Goal: Task Accomplishment & Management: Manage account settings

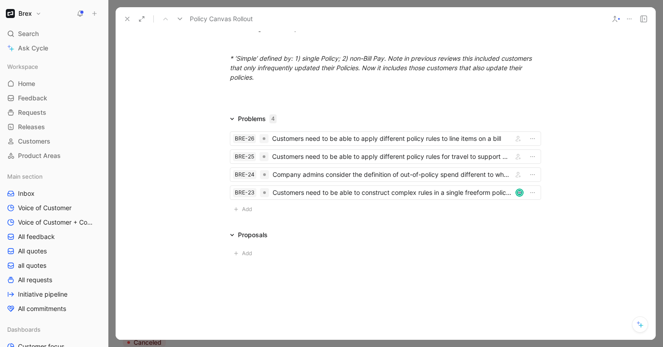
scroll to position [1240, 0]
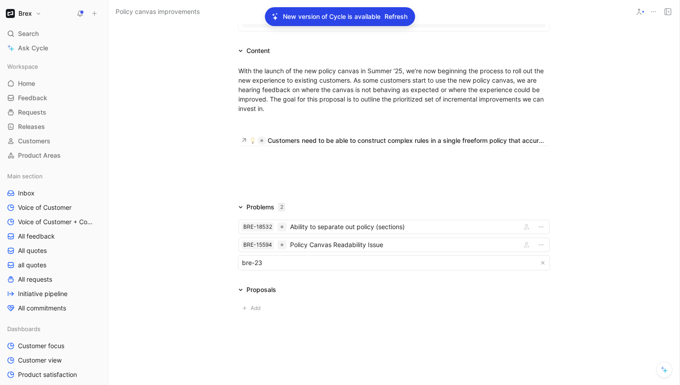
scroll to position [225, 0]
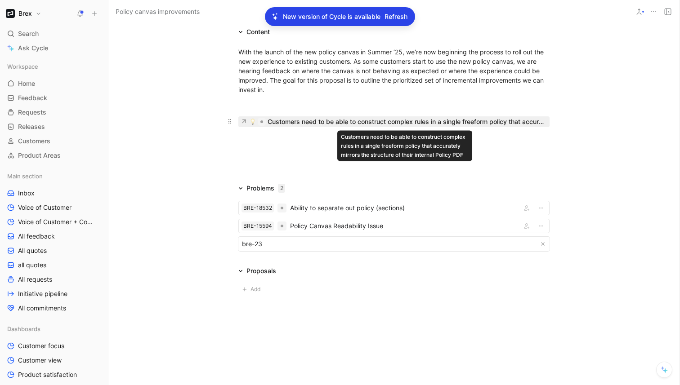
click at [330, 121] on div "Customers need to be able to construct complex rules in a single freeform polic…" at bounding box center [407, 121] width 279 height 11
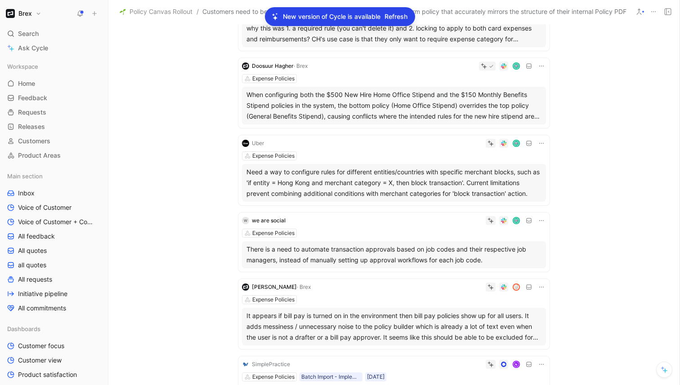
scroll to position [221, 0]
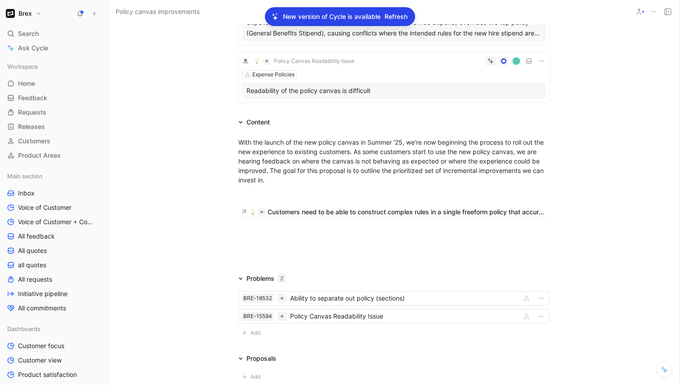
scroll to position [222, 0]
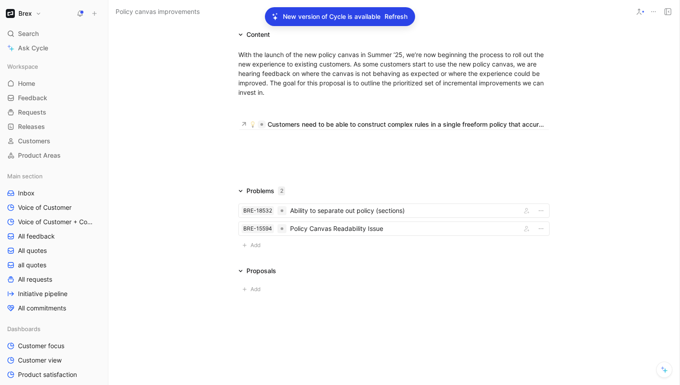
click at [393, 20] on span "Refresh" at bounding box center [395, 16] width 23 height 11
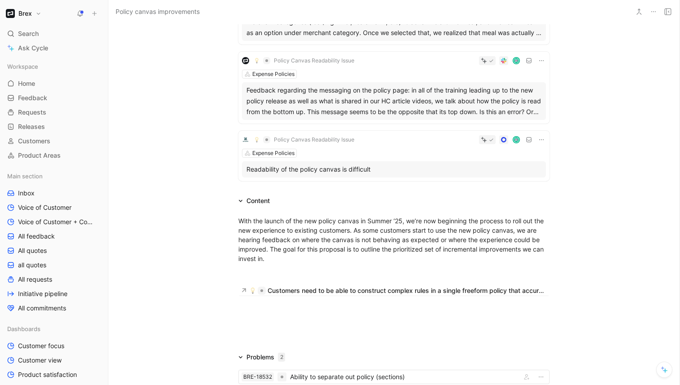
scroll to position [517, 0]
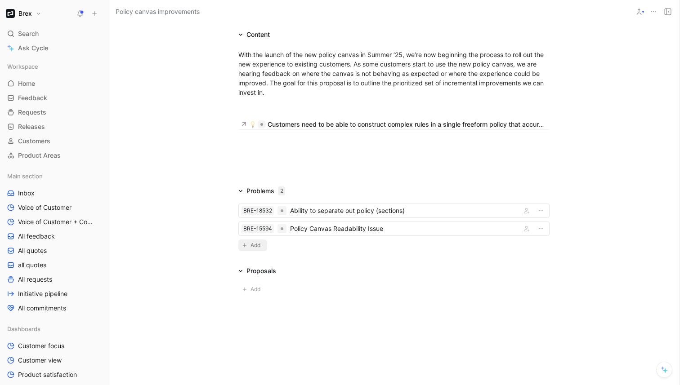
click at [254, 247] on span "Add" at bounding box center [256, 245] width 13 height 9
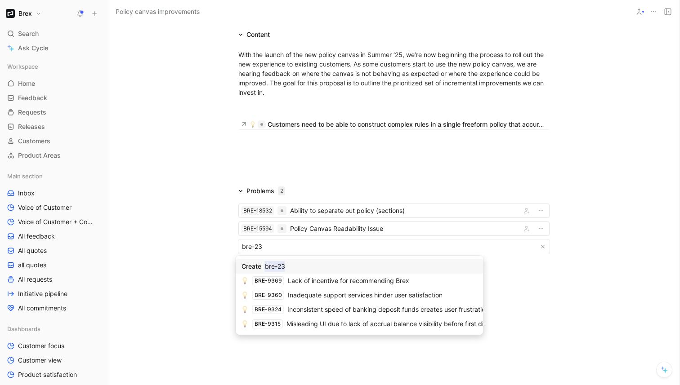
type input "bre-23"
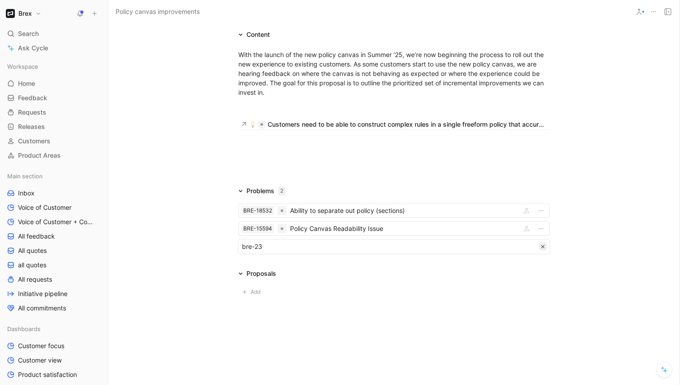
click at [542, 245] on icon "button" at bounding box center [542, 247] width 4 height 4
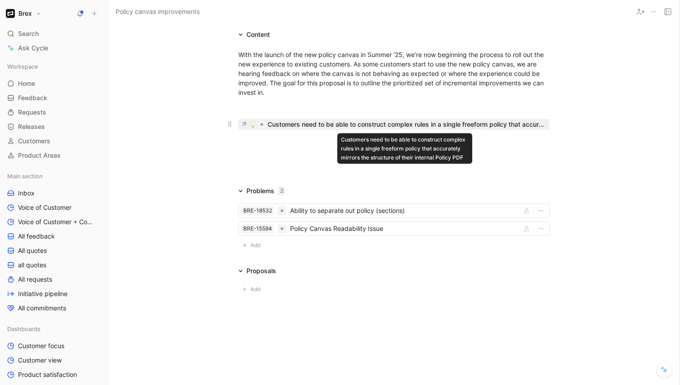
click at [294, 125] on div "Customers need to be able to construct complex rules in a single freeform polic…" at bounding box center [407, 124] width 279 height 11
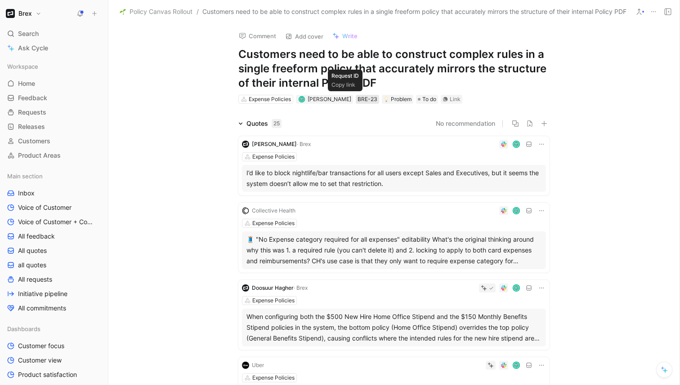
click at [357, 99] on div "BRE-23" at bounding box center [367, 99] width 20 height 9
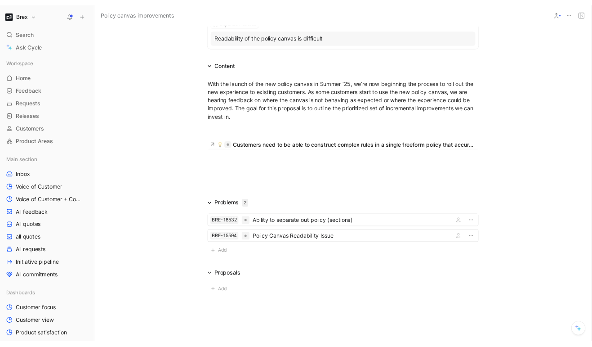
scroll to position [499, 0]
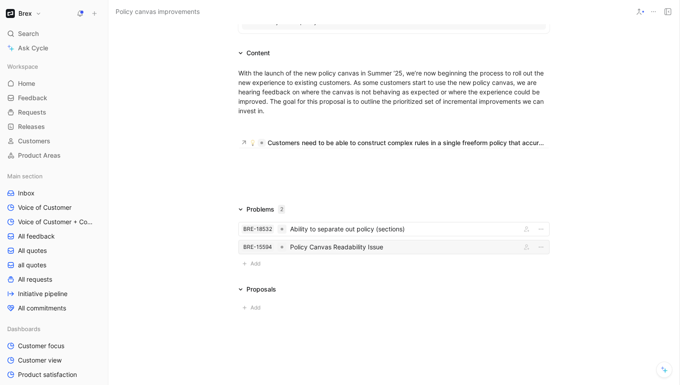
click at [345, 249] on div "Policy Canvas Readability Issue" at bounding box center [403, 247] width 227 height 11
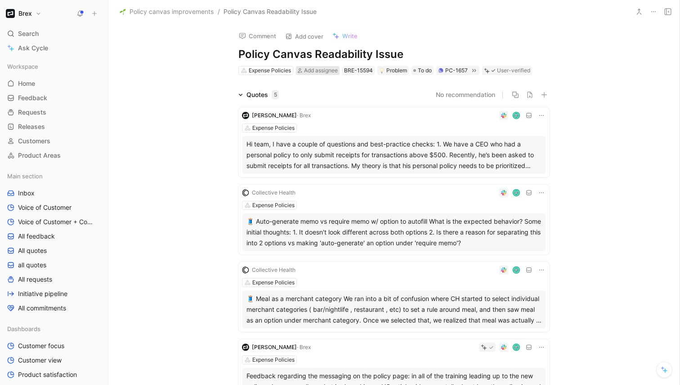
click at [321, 71] on span "Add assignee" at bounding box center [321, 70] width 34 height 7
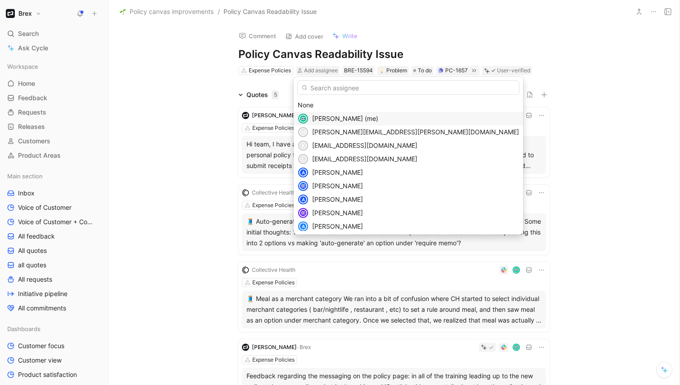
click at [325, 116] on span "Sylvia Lin (me)" at bounding box center [345, 119] width 66 height 8
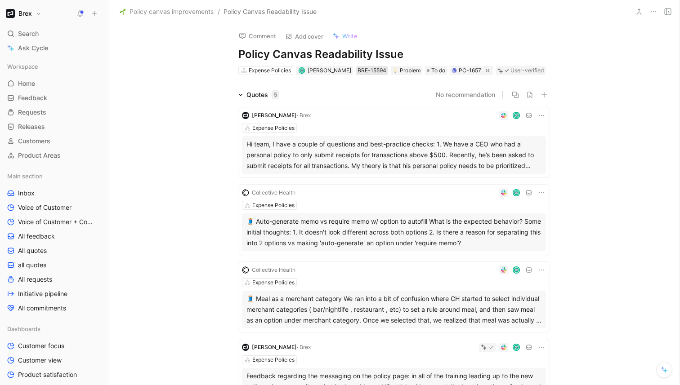
click at [357, 70] on div "BRE-15594" at bounding box center [371, 70] width 29 height 9
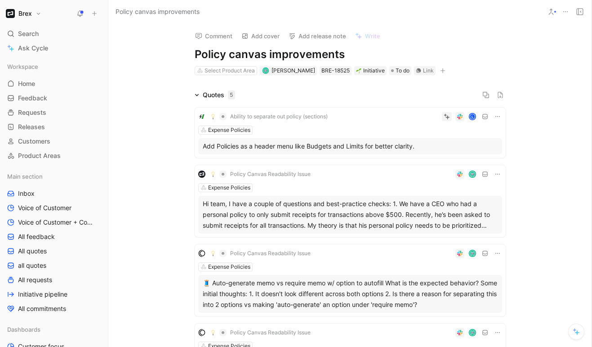
click at [195, 93] on icon at bounding box center [197, 95] width 4 height 4
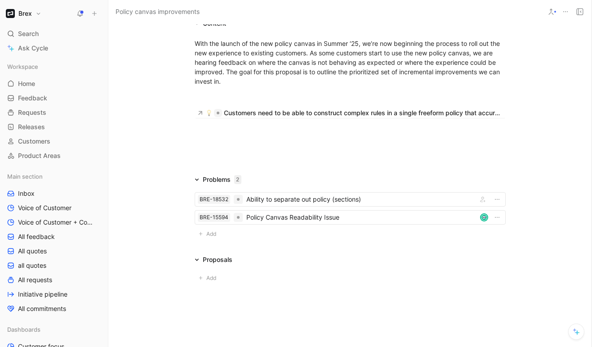
scroll to position [97, 0]
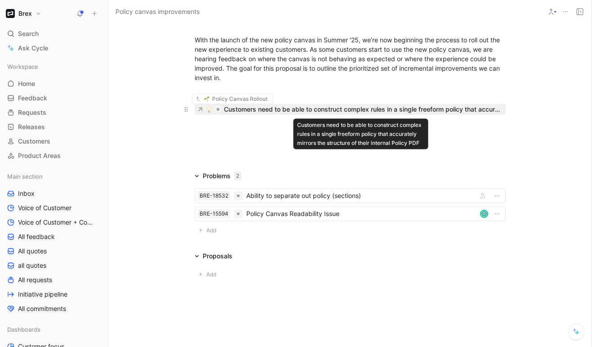
click at [268, 110] on div "Customers need to be able to construct complex rules in a single freeform polic…" at bounding box center [363, 109] width 279 height 11
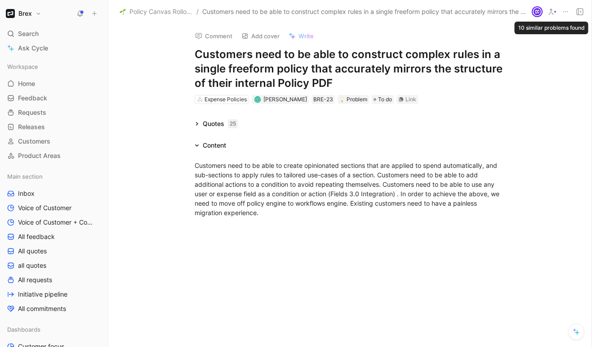
click at [553, 11] on icon at bounding box center [551, 11] width 7 height 7
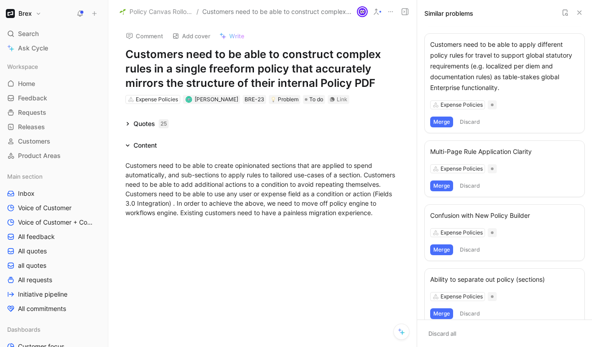
scroll to position [93, 0]
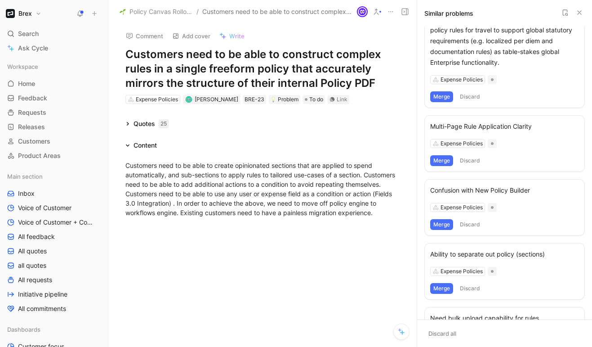
click at [537, 132] on div "Multi-Page Rule Application Clarity Expense Policies Merge Discard" at bounding box center [504, 143] width 161 height 57
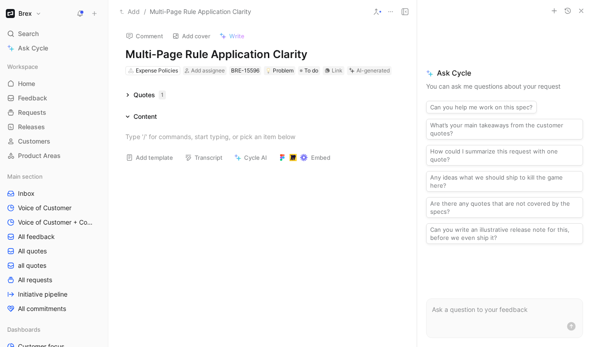
click at [129, 96] on icon at bounding box center [127, 95] width 4 height 4
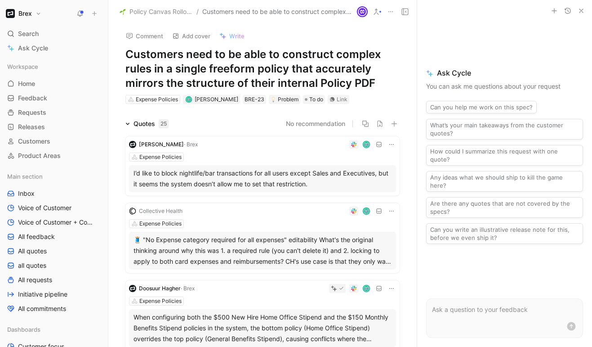
click at [581, 10] on use "button" at bounding box center [582, 11] width 4 height 4
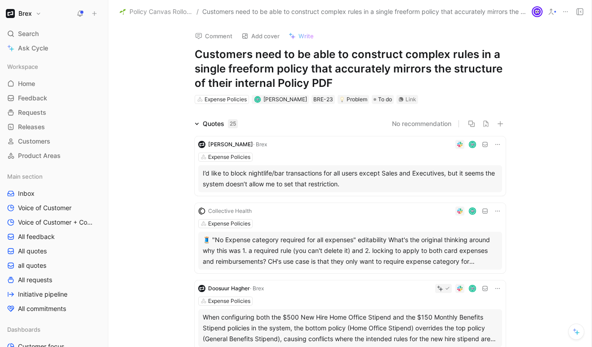
click at [550, 13] on icon at bounding box center [551, 11] width 7 height 7
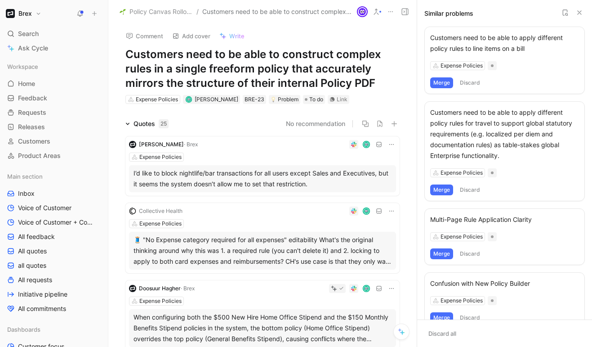
click at [444, 253] on button "Merge" at bounding box center [441, 253] width 23 height 11
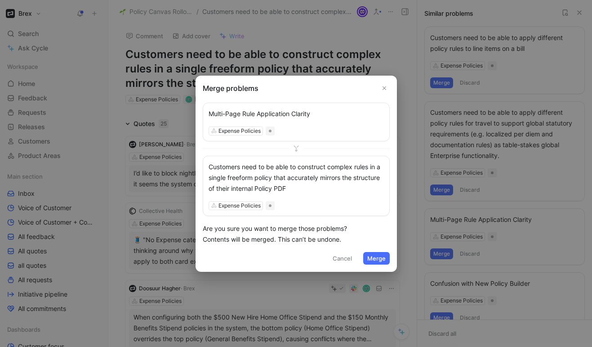
click at [380, 257] on button "Merge" at bounding box center [376, 258] width 27 height 13
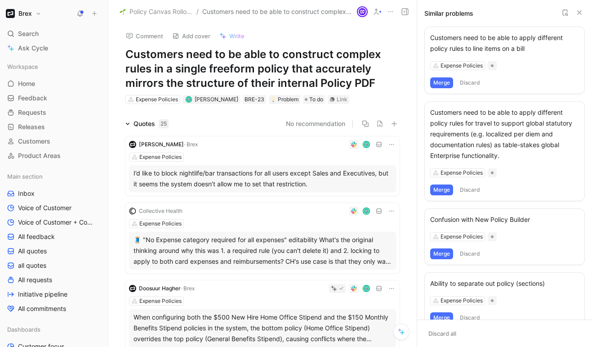
click at [515, 219] on div "Confusion with New Policy Builder" at bounding box center [504, 219] width 149 height 11
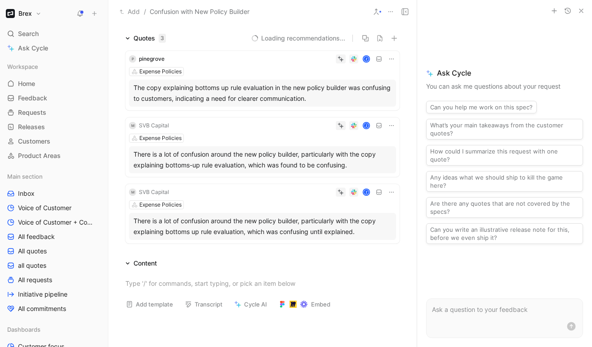
scroll to position [71, 0]
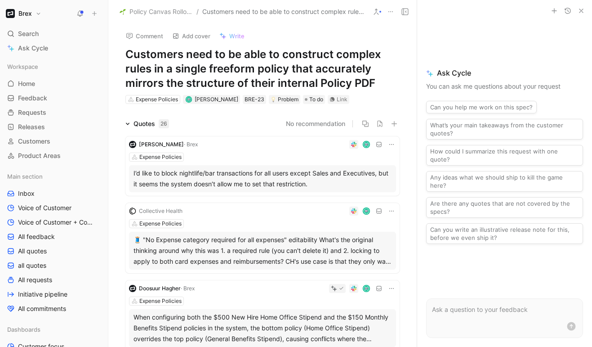
click at [580, 12] on icon "button" at bounding box center [581, 10] width 7 height 7
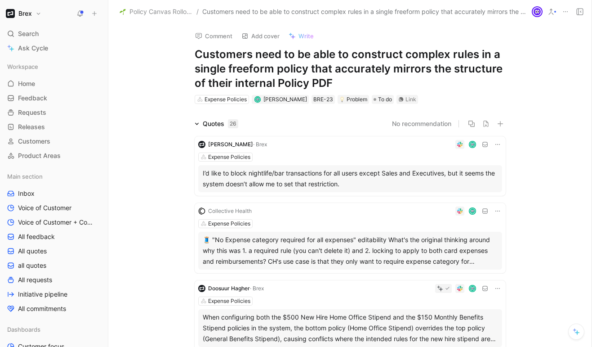
click at [553, 10] on icon at bounding box center [551, 11] width 7 height 7
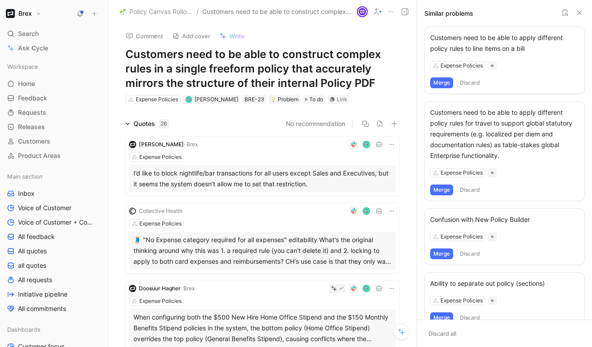
click at [448, 254] on button "Merge" at bounding box center [441, 253] width 23 height 11
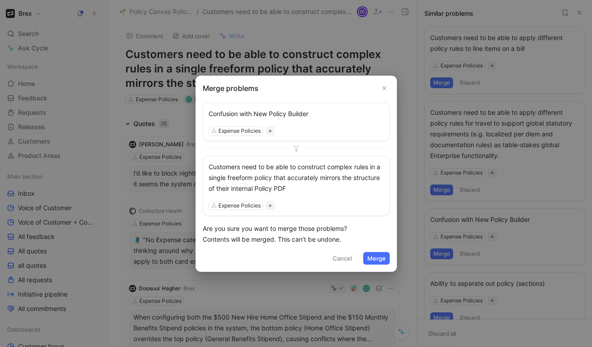
click at [280, 171] on div "Customers need to be able to construct complex rules in a single freeform polic…" at bounding box center [296, 177] width 175 height 32
click at [383, 87] on use "Close" at bounding box center [384, 87] width 3 height 3
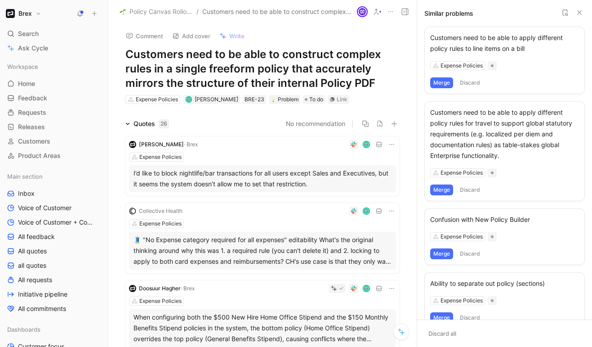
click at [507, 218] on div "Confusion with New Policy Builder" at bounding box center [504, 219] width 149 height 11
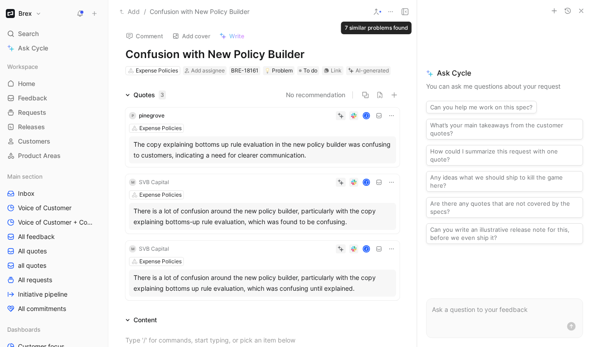
click at [378, 12] on icon at bounding box center [376, 11] width 7 height 7
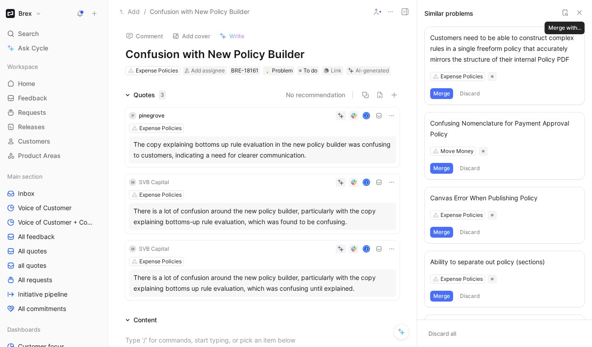
click at [565, 11] on icon at bounding box center [565, 12] width 7 height 7
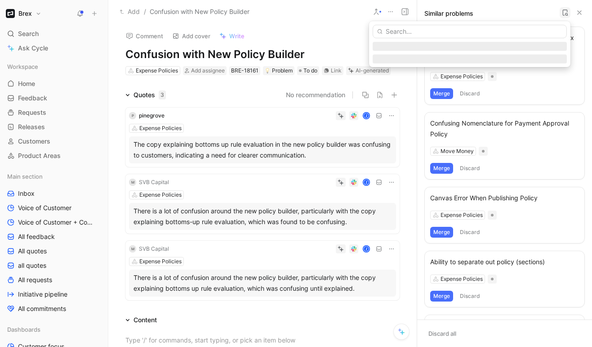
click at [469, 33] on input "text" at bounding box center [470, 31] width 194 height 13
type input "readability"
click at [455, 49] on mark "Readability" at bounding box center [456, 49] width 33 height 8
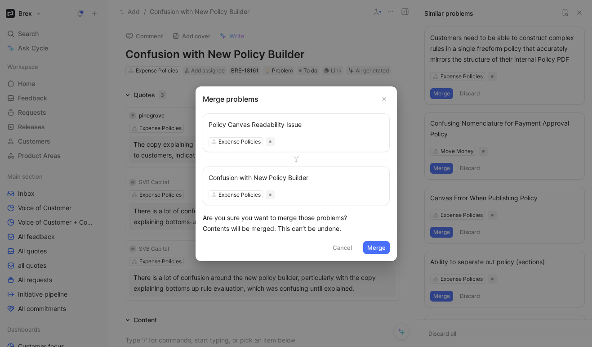
drag, startPoint x: 292, startPoint y: 181, endPoint x: 293, endPoint y: 116, distance: 64.3
click at [293, 116] on div "Policy Canvas Readability Issue Expense Policies Confusion with New Policy Buil…" at bounding box center [296, 159] width 187 height 92
click at [338, 246] on button "Cancel" at bounding box center [342, 247] width 27 height 13
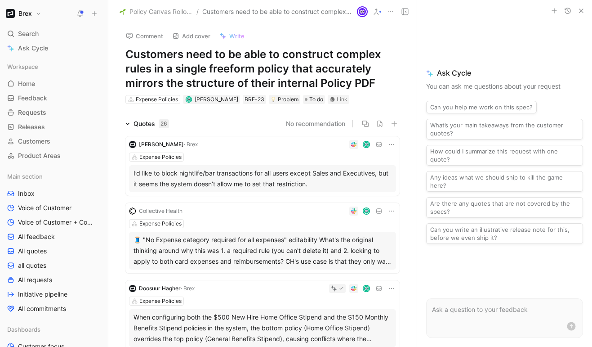
click at [582, 10] on icon "button" at bounding box center [581, 10] width 7 height 7
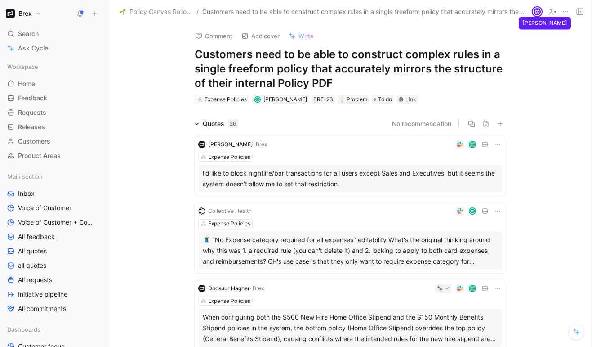
click at [551, 11] on use at bounding box center [551, 11] width 4 height 5
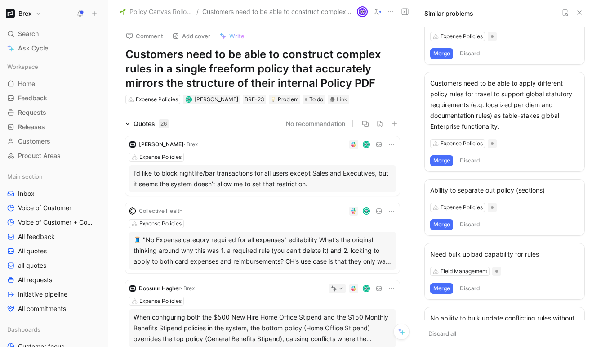
scroll to position [30, 0]
click at [528, 199] on div "Ability to separate out policy (sections) Expense Policies Merge Discard" at bounding box center [504, 206] width 161 height 57
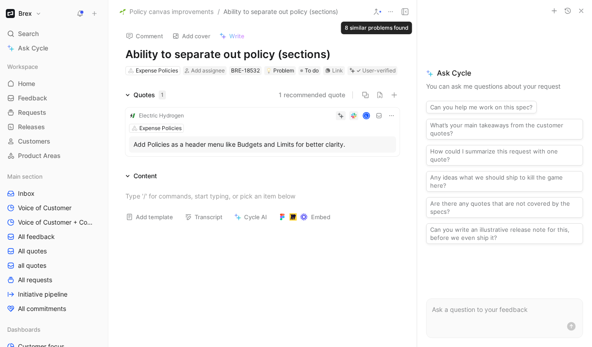
click at [374, 16] on button at bounding box center [376, 11] width 13 height 13
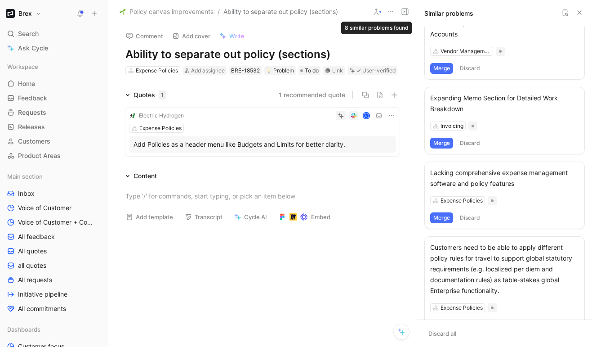
scroll to position [206, 0]
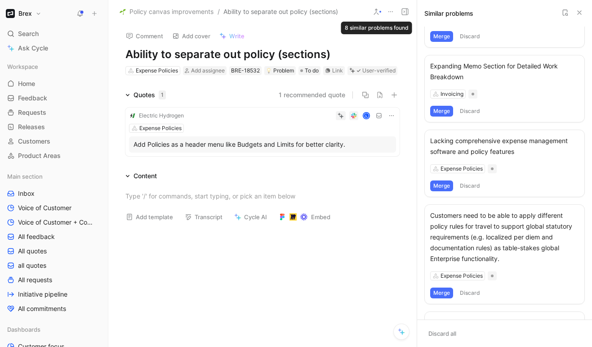
click at [553, 98] on div "Expanding Memo Section for Detailed Work Breakdown Invoicing Merge Discard" at bounding box center [504, 88] width 161 height 67
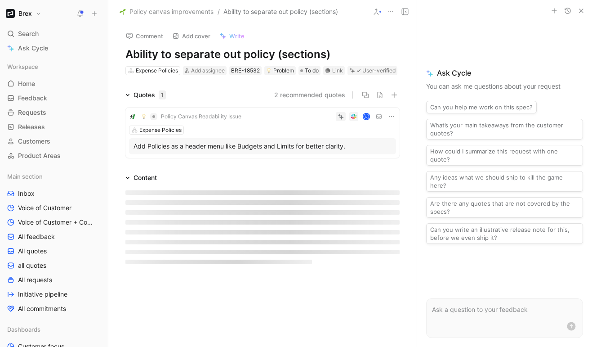
click at [581, 10] on use "button" at bounding box center [582, 11] width 4 height 4
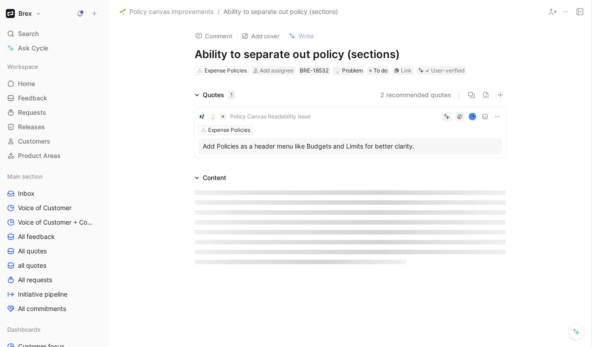
click at [551, 11] on use at bounding box center [551, 11] width 4 height 5
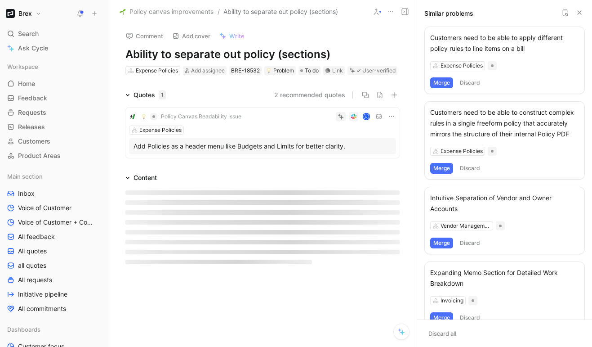
click at [543, 61] on div "Expense Policies" at bounding box center [504, 65] width 149 height 9
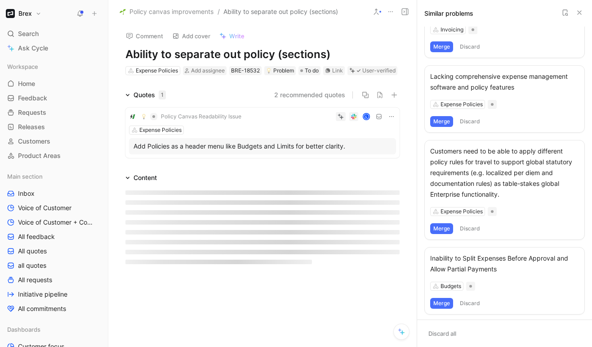
scroll to position [272, 0]
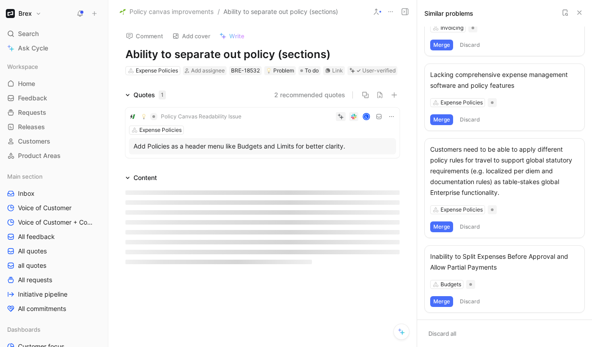
click at [518, 91] on div "Lacking comprehensive expense management software and policy features" at bounding box center [504, 80] width 149 height 22
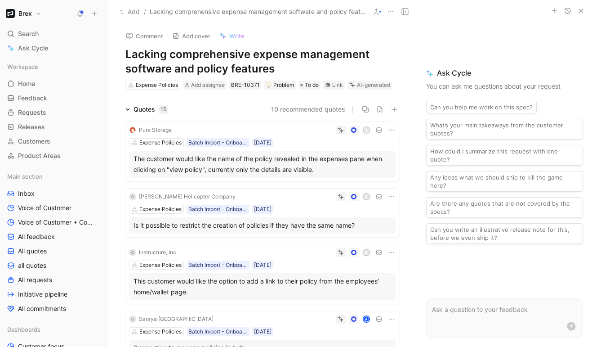
click at [129, 108] on icon at bounding box center [127, 109] width 4 height 4
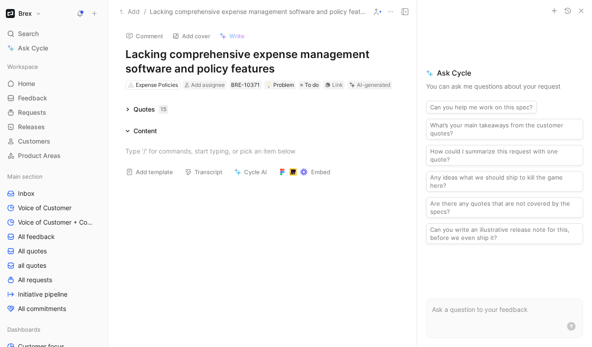
click at [129, 108] on icon at bounding box center [127, 109] width 4 height 4
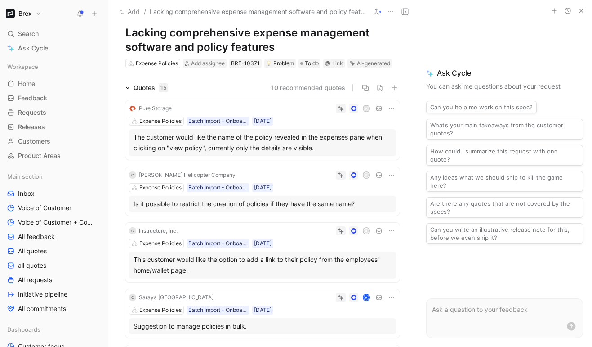
scroll to position [35, 0]
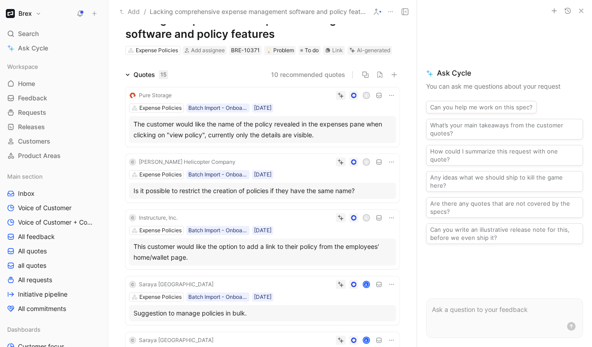
click at [388, 95] on icon at bounding box center [391, 95] width 7 height 7
click at [344, 110] on span "Edit property" at bounding box center [359, 112] width 39 height 8
click at [201, 93] on div "K" at bounding box center [285, 95] width 221 height 9
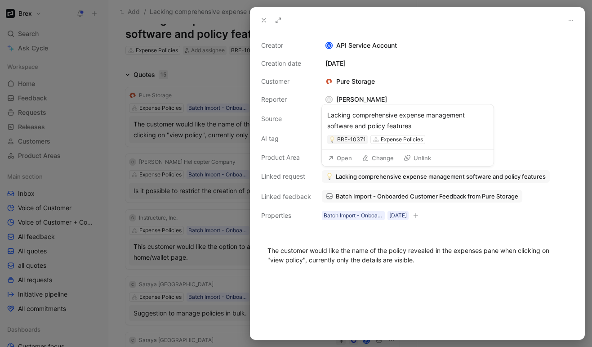
click at [355, 175] on span "Lacking comprehensive expense management software and policy features" at bounding box center [441, 176] width 210 height 8
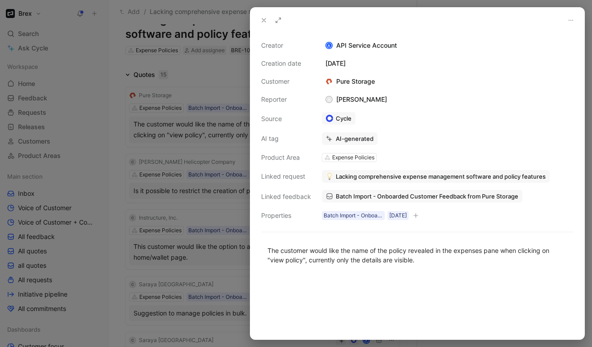
click at [204, 89] on div at bounding box center [296, 173] width 592 height 347
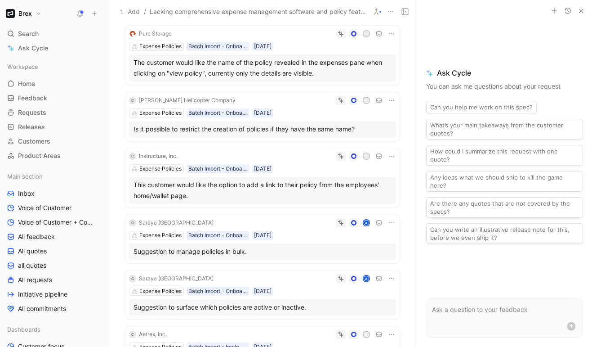
scroll to position [91, 0]
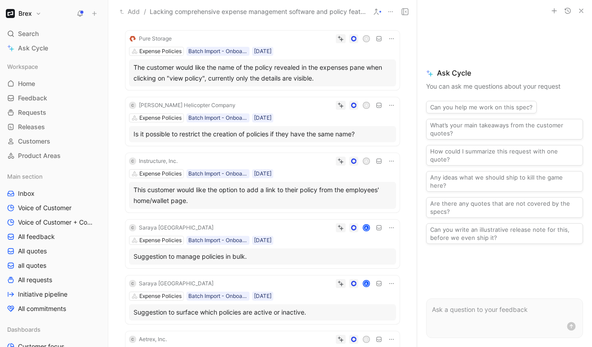
click at [341, 73] on div "The customer would like the name of the policy revealed in the expenses pane wh…" at bounding box center [263, 73] width 258 height 22
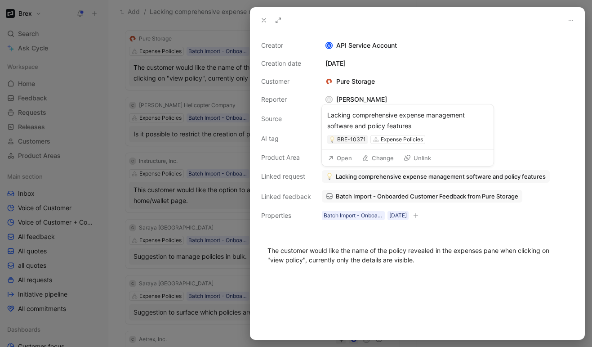
click at [366, 173] on span "Lacking comprehensive expense management software and policy features" at bounding box center [441, 176] width 210 height 8
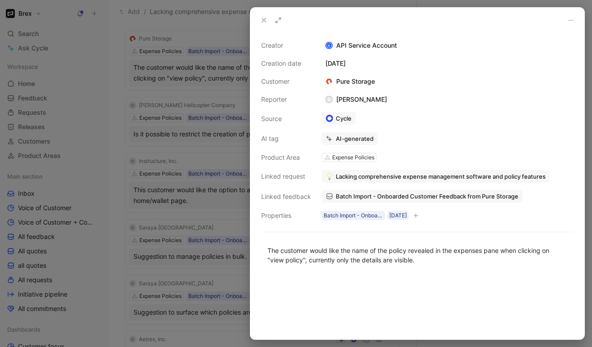
click at [265, 17] on icon at bounding box center [263, 20] width 7 height 7
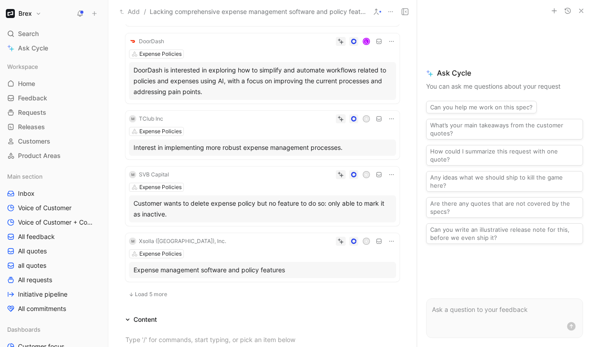
scroll to position [461, 0]
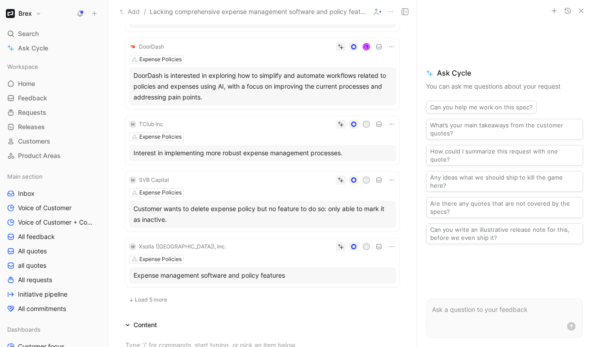
click at [580, 13] on icon "button" at bounding box center [581, 10] width 7 height 7
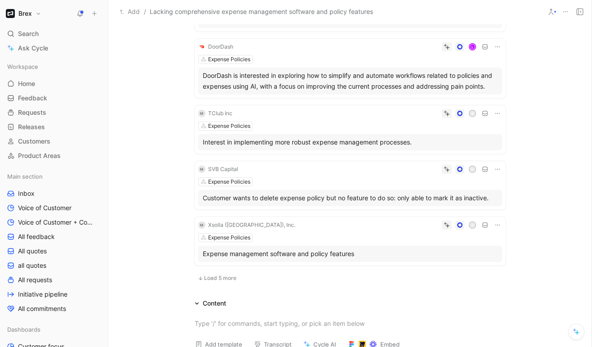
click at [550, 12] on icon at bounding box center [551, 11] width 7 height 7
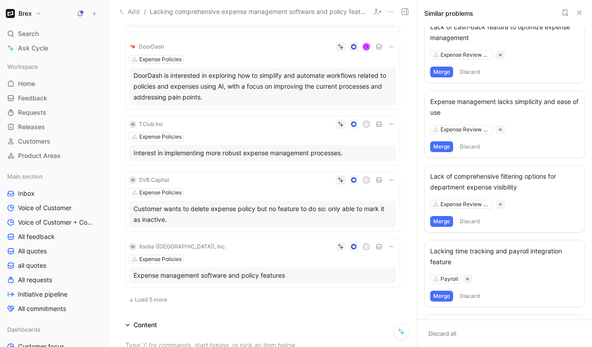
scroll to position [150, 0]
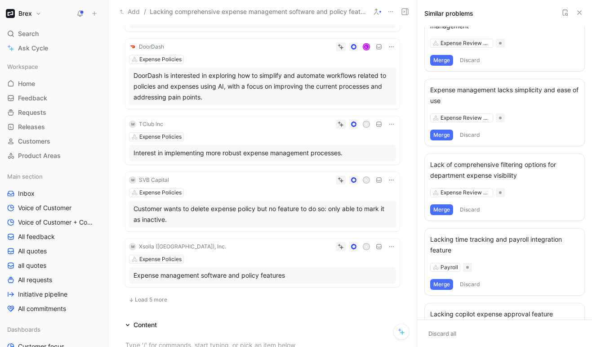
click at [539, 98] on div "Expense management lacks simplicity and ease of use" at bounding box center [504, 96] width 149 height 22
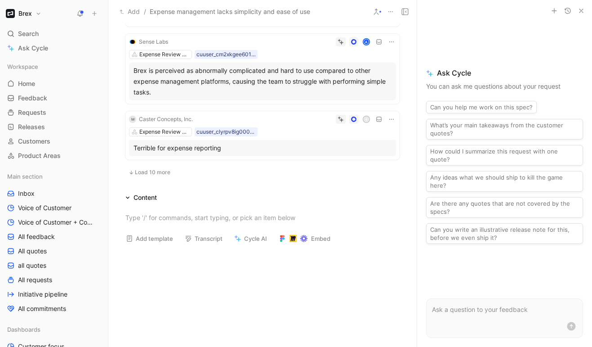
scroll to position [624, 0]
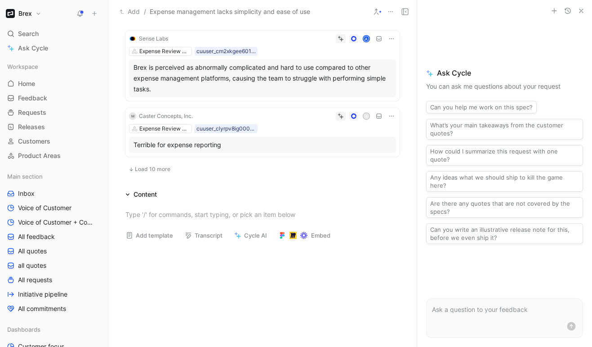
click at [583, 10] on icon "button" at bounding box center [581, 10] width 7 height 7
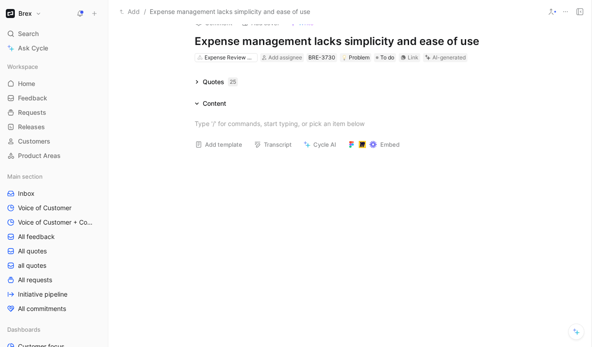
scroll to position [13, 0]
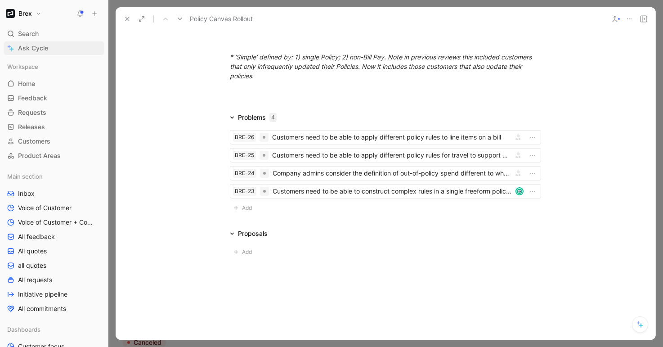
scroll to position [1240, 0]
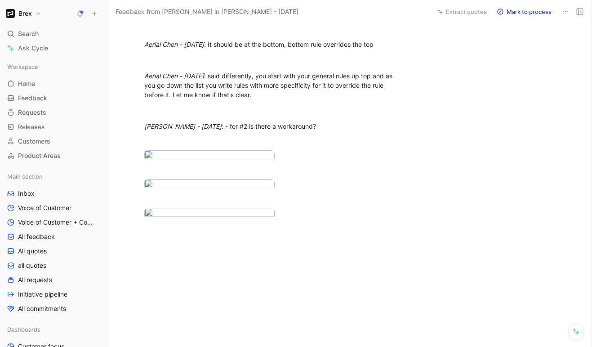
scroll to position [931, 0]
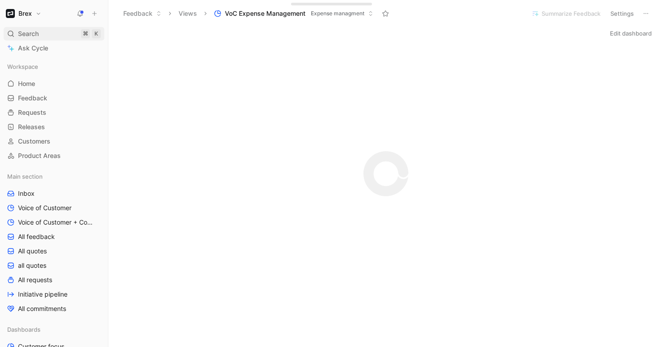
click at [58, 33] on div "Search ⌘ K" at bounding box center [54, 33] width 101 height 13
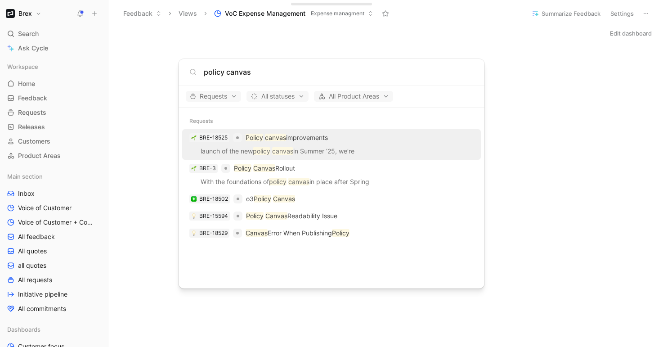
type input "policy canvas"
click at [269, 142] on p "Policy canvas improvements" at bounding box center [286, 137] width 82 height 11
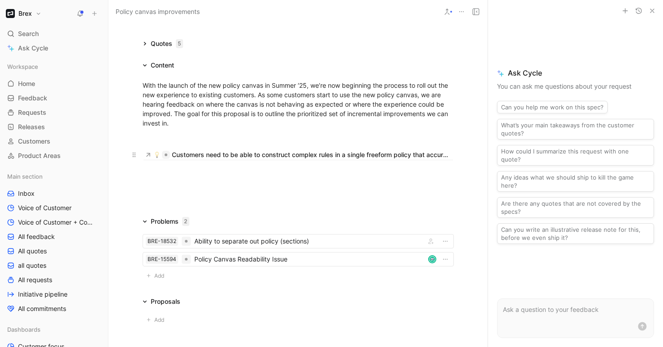
scroll to position [77, 0]
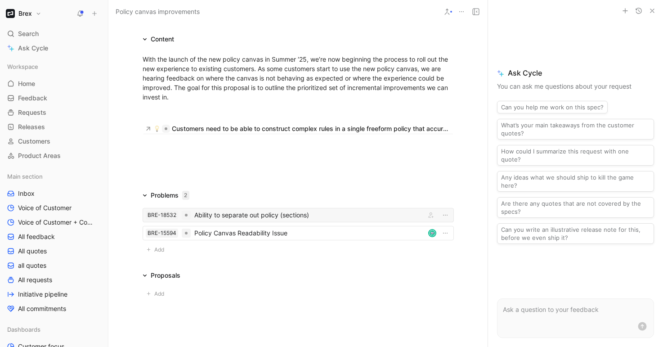
click at [256, 214] on div "Ability to separate out policy (sections)" at bounding box center [307, 215] width 227 height 11
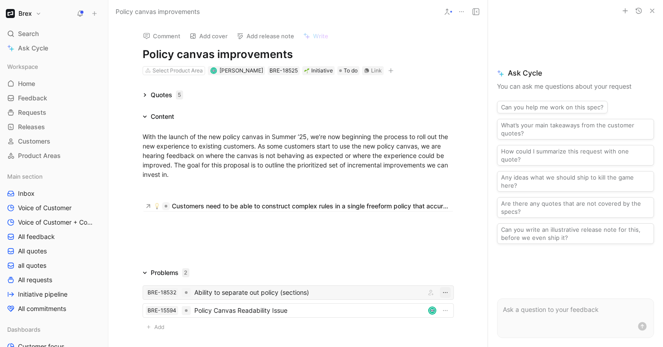
click at [444, 294] on icon "button" at bounding box center [445, 292] width 7 height 7
click at [428, 254] on div "Unlink" at bounding box center [422, 259] width 42 height 11
click at [155, 309] on span "Add" at bounding box center [160, 308] width 13 height 9
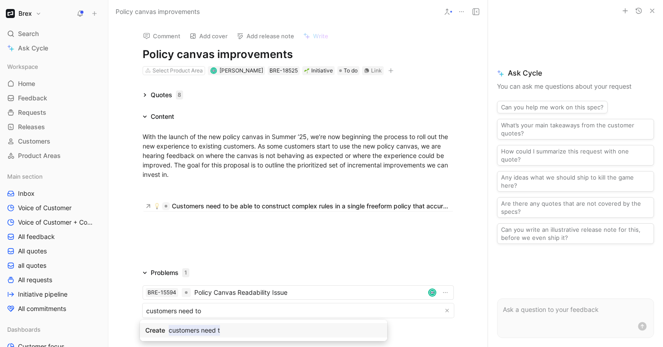
type input "customers need to"
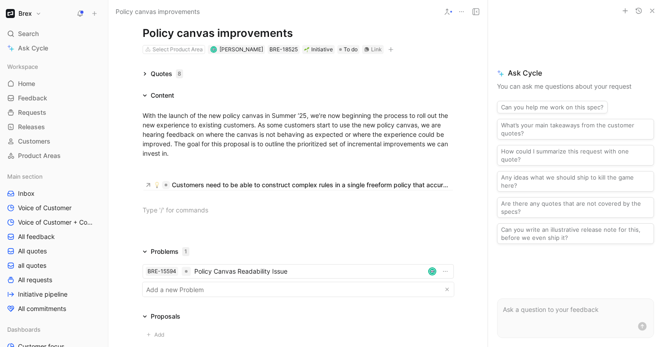
scroll to position [22, 0]
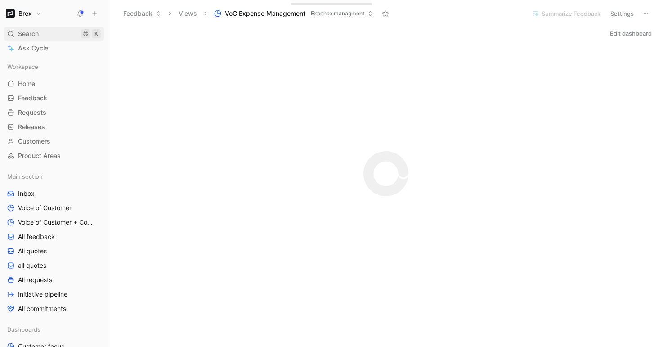
click at [59, 34] on div "Search ⌘ K" at bounding box center [54, 33] width 101 height 13
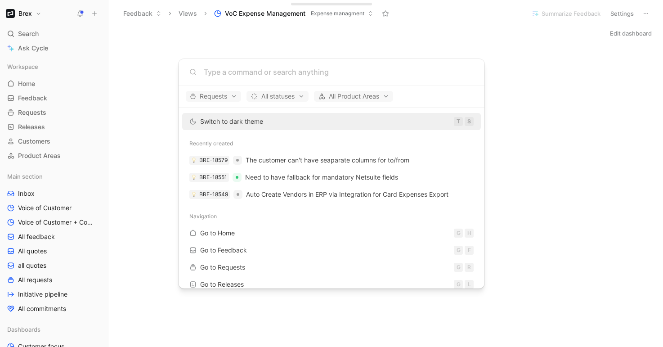
click at [250, 71] on input at bounding box center [339, 72] width 270 height 11
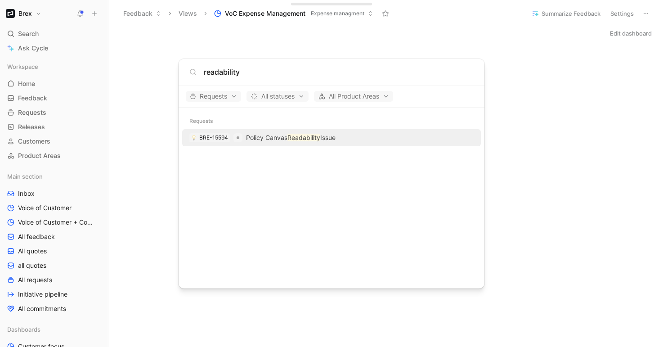
type input "readability"
click at [295, 137] on mark "Readability" at bounding box center [303, 138] width 33 height 8
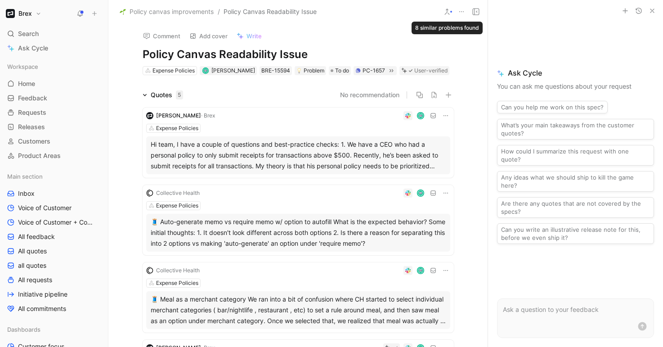
click at [446, 10] on icon at bounding box center [446, 11] width 7 height 7
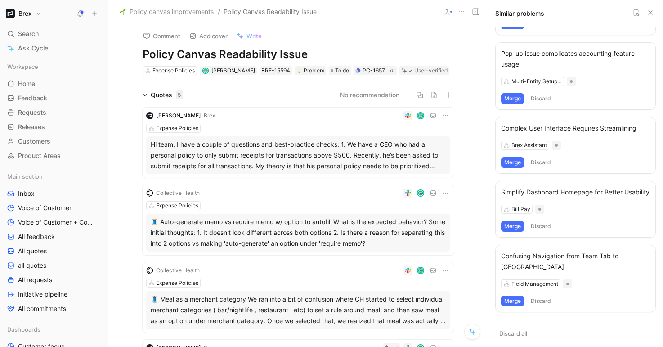
scroll to position [261, 0]
click at [637, 12] on icon at bounding box center [635, 12] width 7 height 7
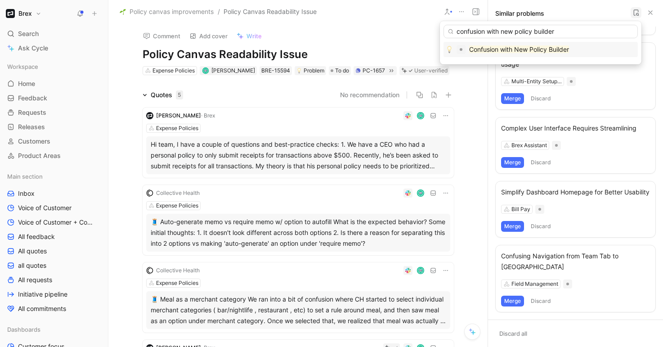
type input "confusion with new policy builder"
click at [561, 50] on mark "Confusion with New Policy Builder" at bounding box center [519, 49] width 100 height 8
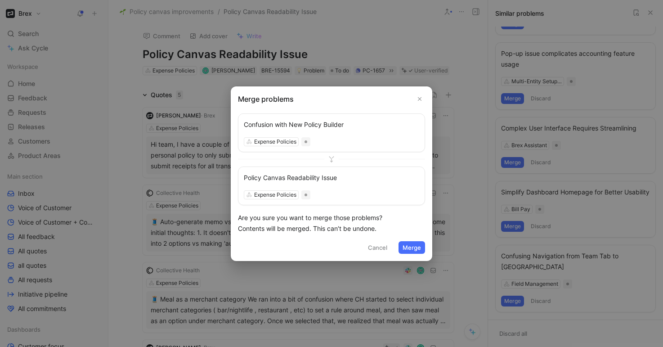
click at [409, 250] on button "Merge" at bounding box center [411, 247] width 27 height 13
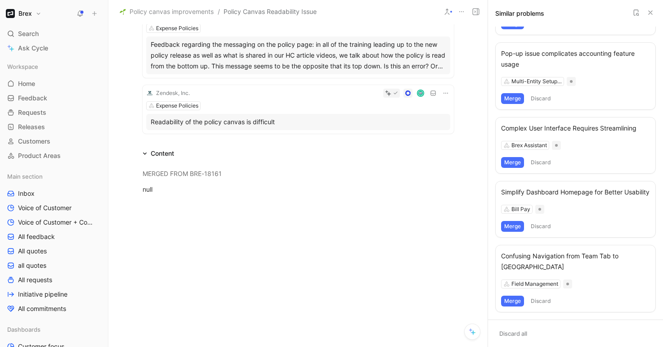
scroll to position [332, 0]
click at [638, 12] on icon at bounding box center [635, 12] width 7 height 7
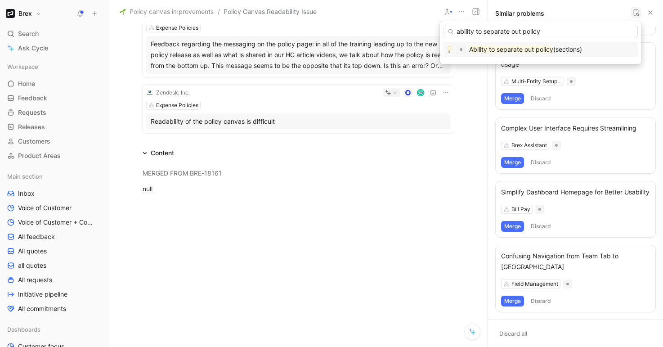
type input "ability to separate out policy"
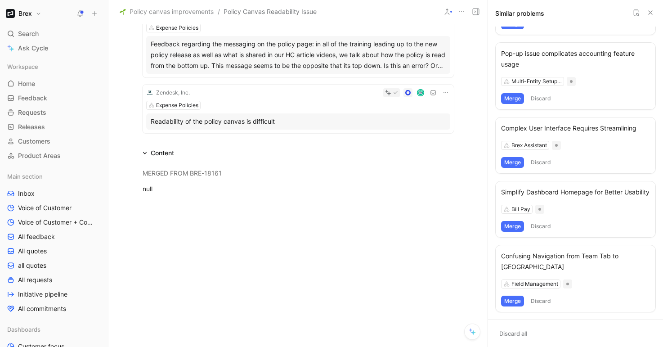
click at [636, 11] on icon at bounding box center [635, 12] width 7 height 7
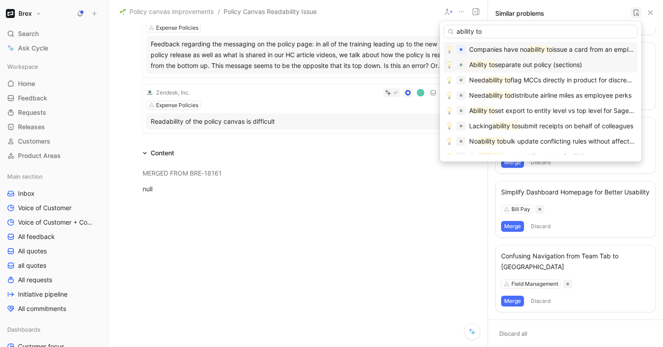
type input "ability to"
click at [576, 67] on span "separate out policy (sections)" at bounding box center [538, 65] width 87 height 8
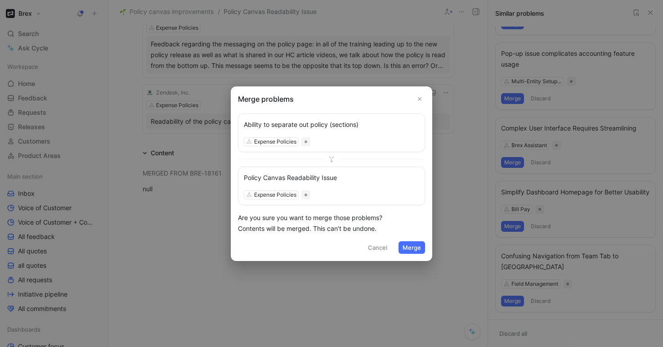
click at [414, 246] on button "Merge" at bounding box center [411, 247] width 27 height 13
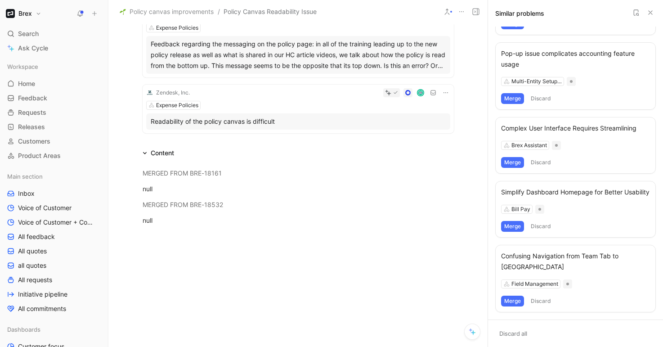
scroll to position [0, 0]
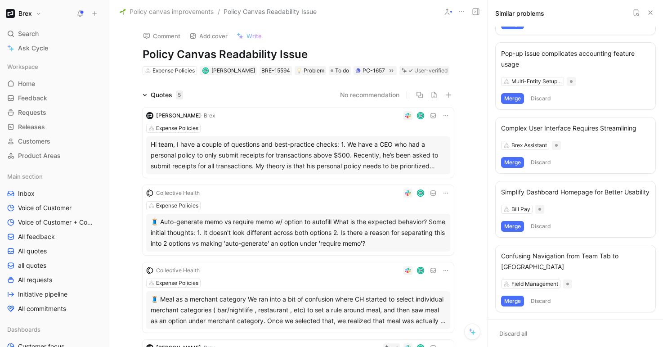
click at [143, 95] on icon at bounding box center [145, 95] width 4 height 2
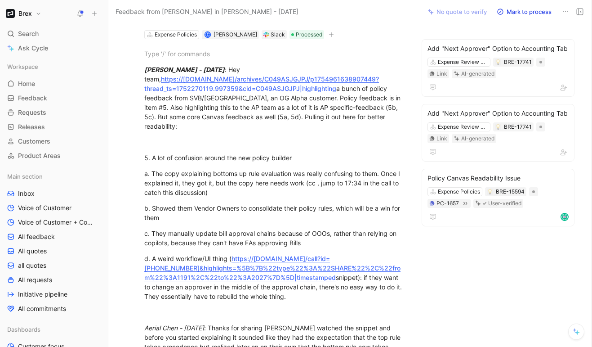
scroll to position [50, 0]
click at [325, 183] on div "a. The copy explaining bottoms up rule evaluation was really confusing to them.…" at bounding box center [274, 183] width 260 height 28
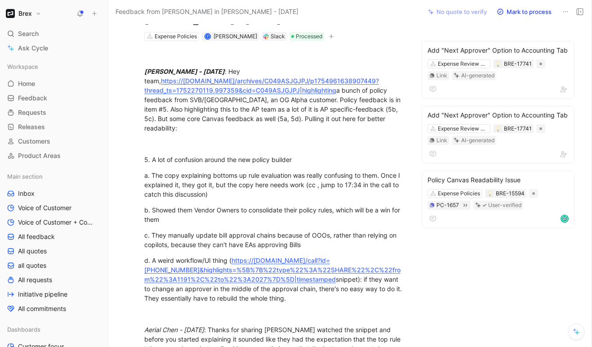
scroll to position [66, 0]
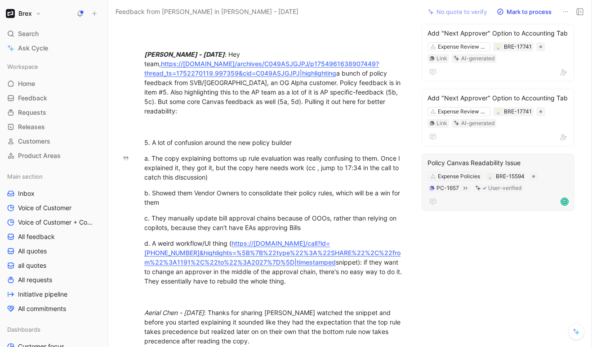
click at [477, 160] on div "Policy Canvas Readability Issue" at bounding box center [498, 162] width 141 height 11
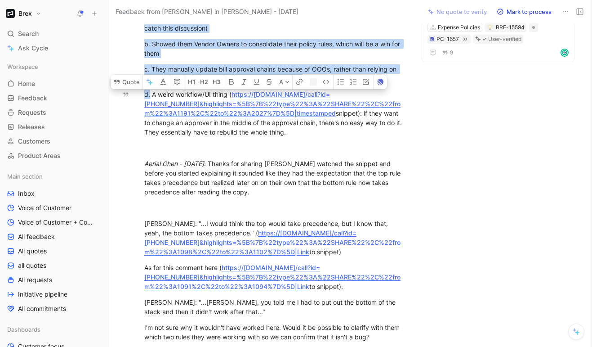
scroll to position [45, 0]
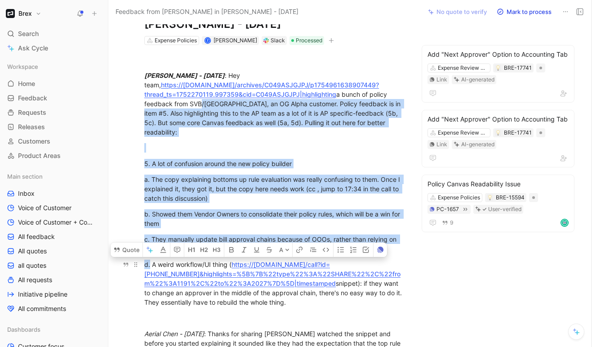
drag, startPoint x: 150, startPoint y: 95, endPoint x: 326, endPoint y: 302, distance: 271.8
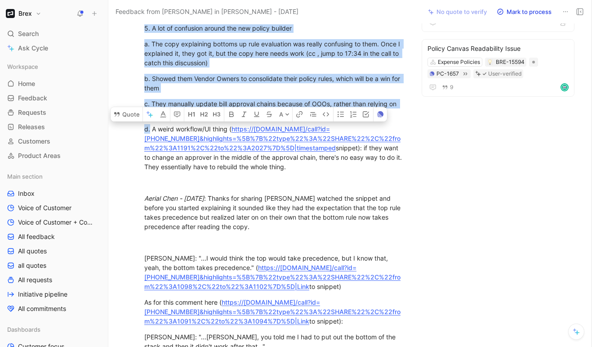
scroll to position [178, 0]
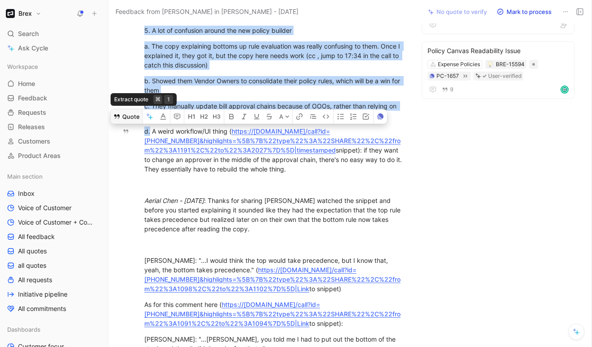
click at [129, 118] on button "Quote" at bounding box center [127, 116] width 32 height 14
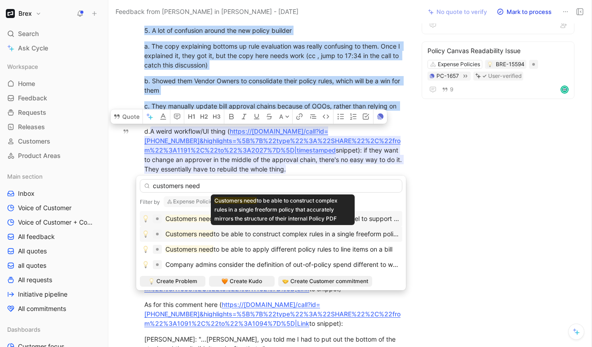
type input "customers need"
click at [309, 237] on span "to be able to construct complex rules in a single freeform policy that accurate…" at bounding box center [401, 234] width 374 height 8
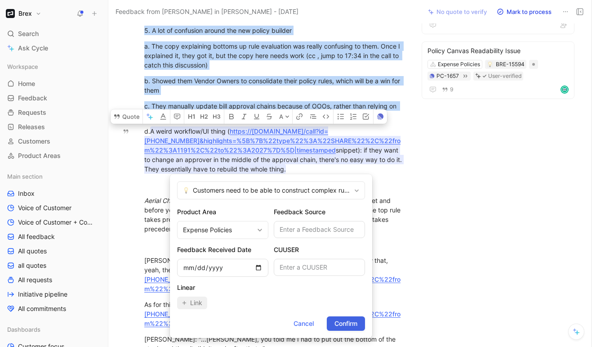
click at [345, 323] on span "Confirm" at bounding box center [346, 323] width 23 height 11
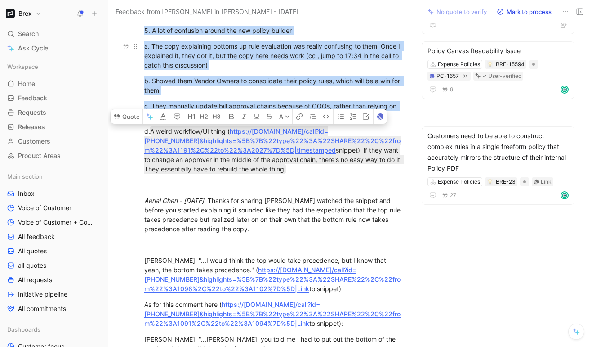
scroll to position [0, 0]
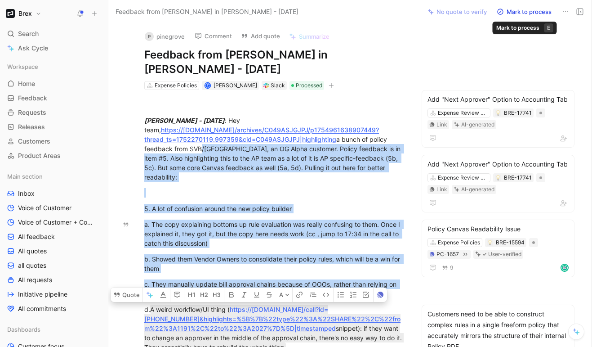
click at [501, 12] on icon at bounding box center [500, 11] width 7 height 7
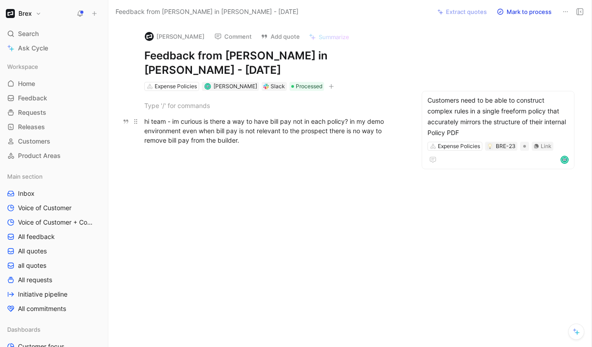
click at [328, 127] on div "hi team - im curious is there a way to have bill pay not in each policy? in my …" at bounding box center [274, 130] width 260 height 28
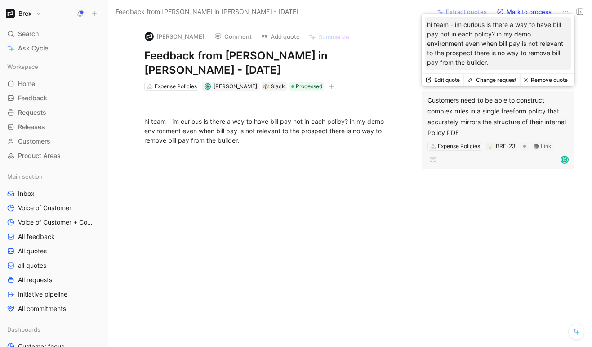
click at [458, 80] on button "Edit quote" at bounding box center [443, 80] width 42 height 13
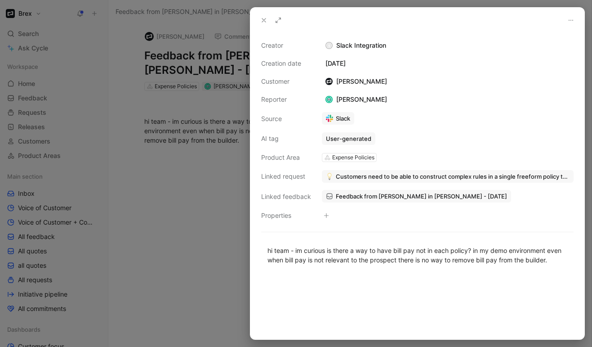
click at [263, 21] on icon at bounding box center [263, 20] width 7 height 7
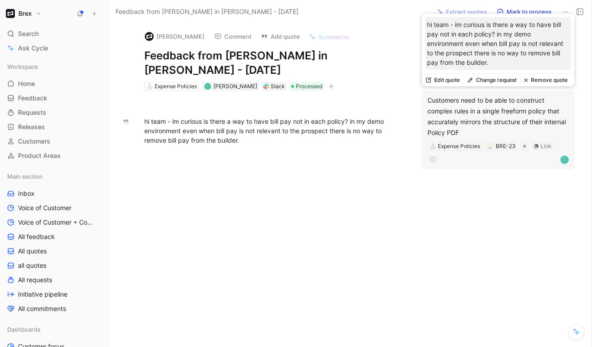
click at [542, 80] on button "Remove quote" at bounding box center [545, 80] width 51 height 13
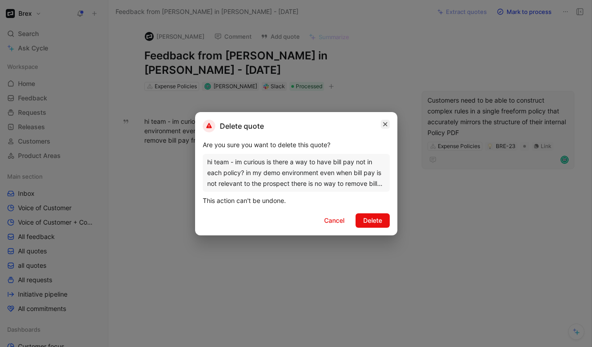
click at [386, 121] on icon "button" at bounding box center [385, 123] width 5 height 7
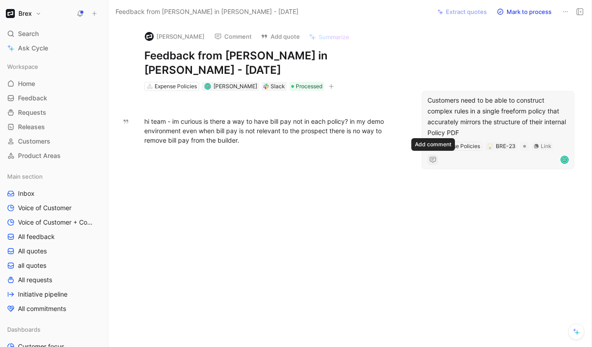
click at [435, 158] on icon "button" at bounding box center [432, 159] width 7 height 7
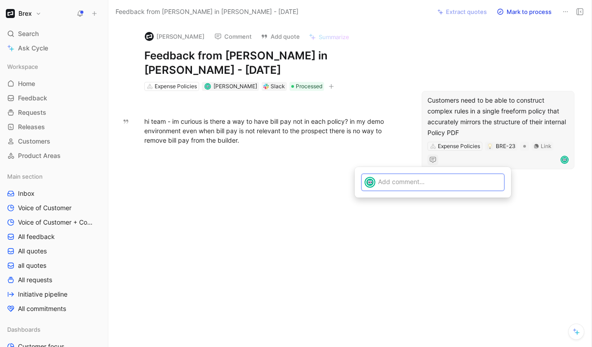
click at [407, 186] on p at bounding box center [439, 181] width 123 height 9
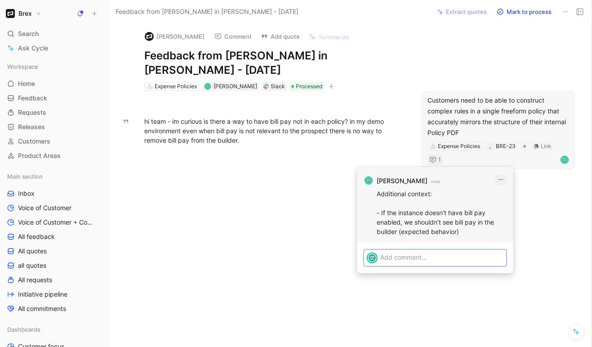
click at [502, 179] on icon "button" at bounding box center [500, 179] width 7 height 7
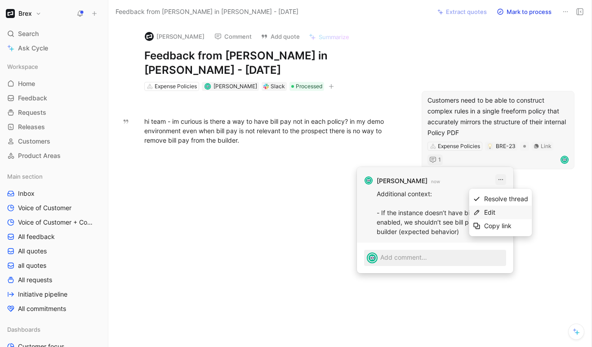
click at [496, 212] on div "Edit" at bounding box center [506, 212] width 44 height 11
click at [504, 181] on icon "button" at bounding box center [500, 179] width 7 height 7
click at [497, 210] on div "Edit" at bounding box center [506, 212] width 44 height 11
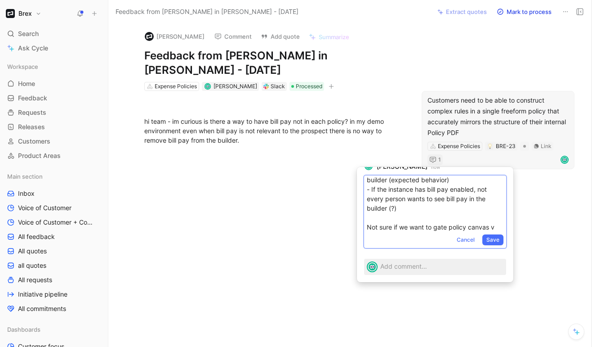
scroll to position [50, 0]
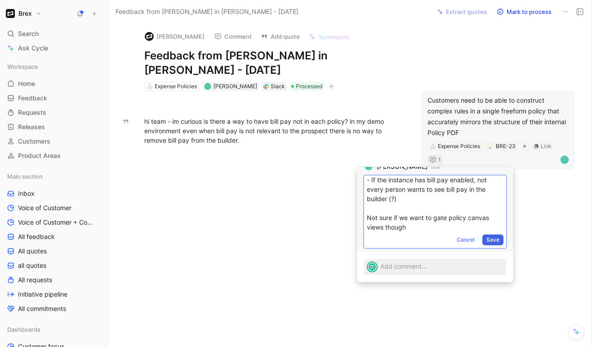
click at [491, 240] on span "Save" at bounding box center [492, 239] width 13 height 9
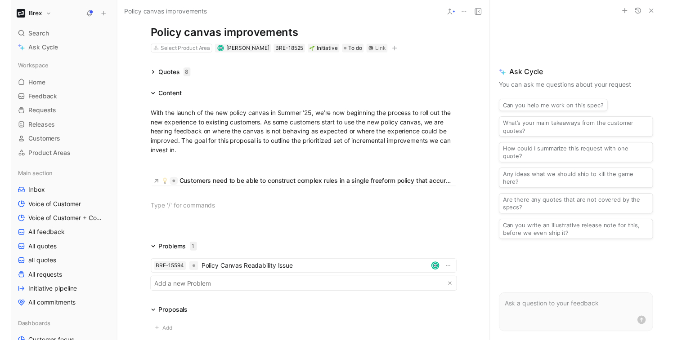
scroll to position [22, 0]
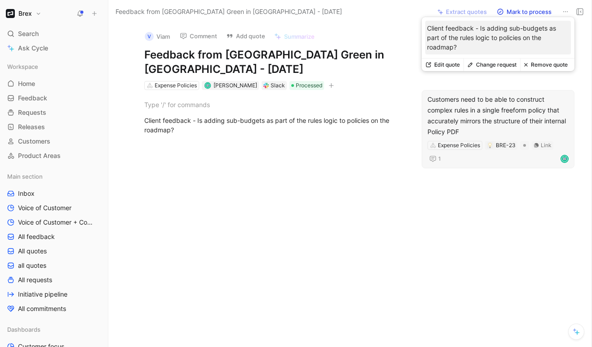
click at [448, 66] on button "Edit quote" at bounding box center [443, 64] width 42 height 13
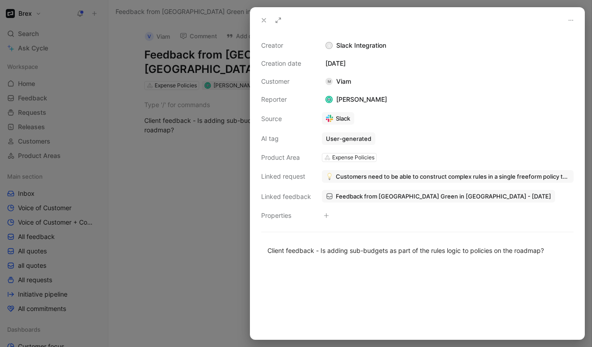
click at [262, 19] on icon at bounding box center [263, 20] width 7 height 7
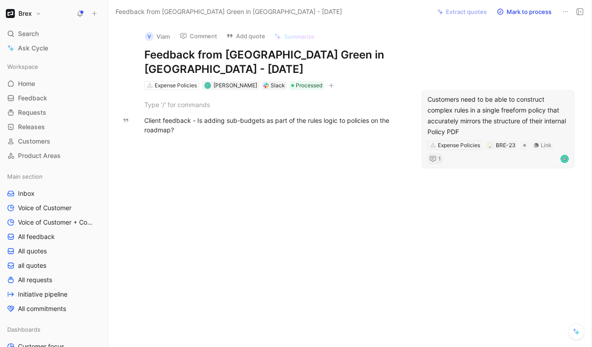
click at [435, 155] on icon "button" at bounding box center [432, 158] width 7 height 7
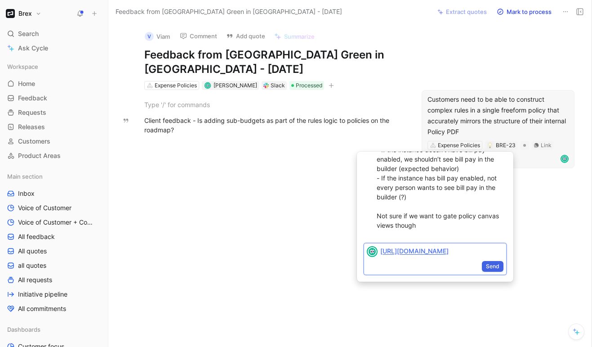
click at [492, 271] on span "Send" at bounding box center [492, 266] width 13 height 9
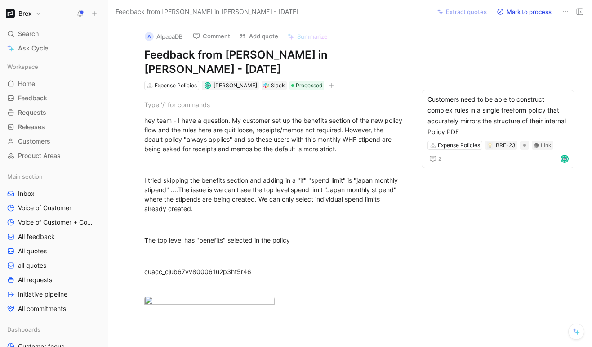
click at [502, 12] on icon at bounding box center [500, 11] width 7 height 7
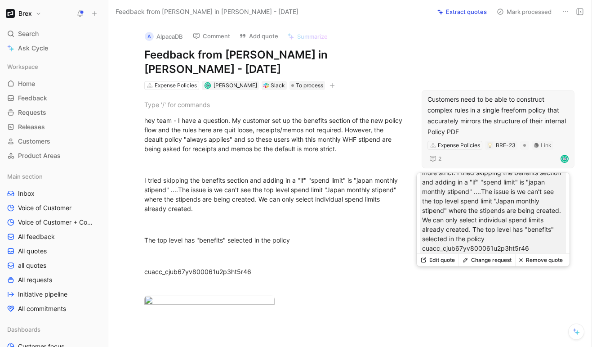
scroll to position [83, 0]
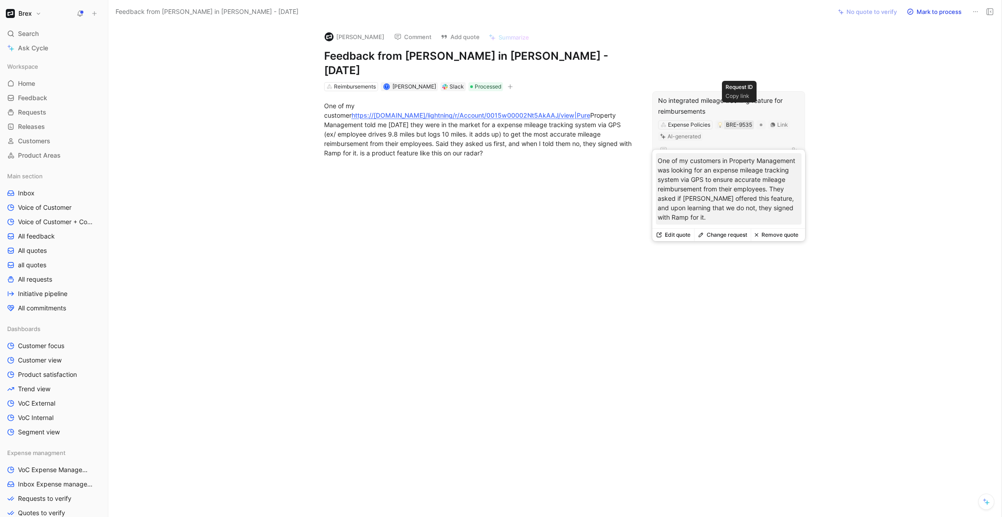
click at [740, 120] on div "BRE-9535" at bounding box center [739, 124] width 26 height 9
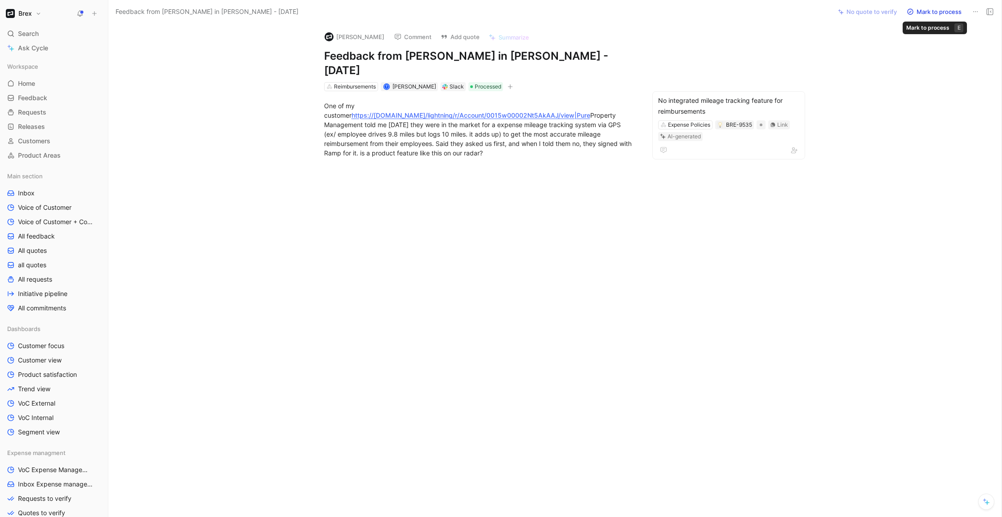
click at [932, 11] on button "Mark to process" at bounding box center [934, 11] width 63 height 13
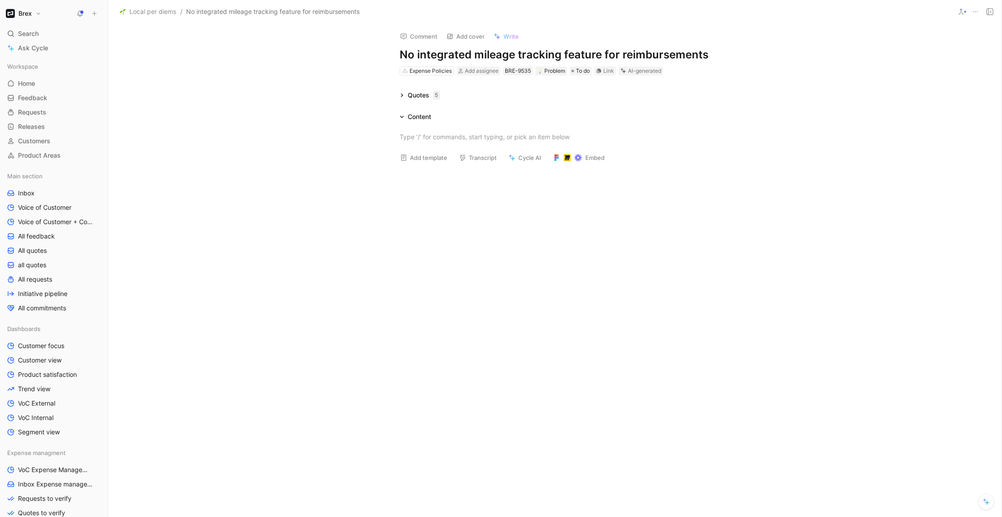
click at [403, 93] on icon at bounding box center [402, 95] width 4 height 4
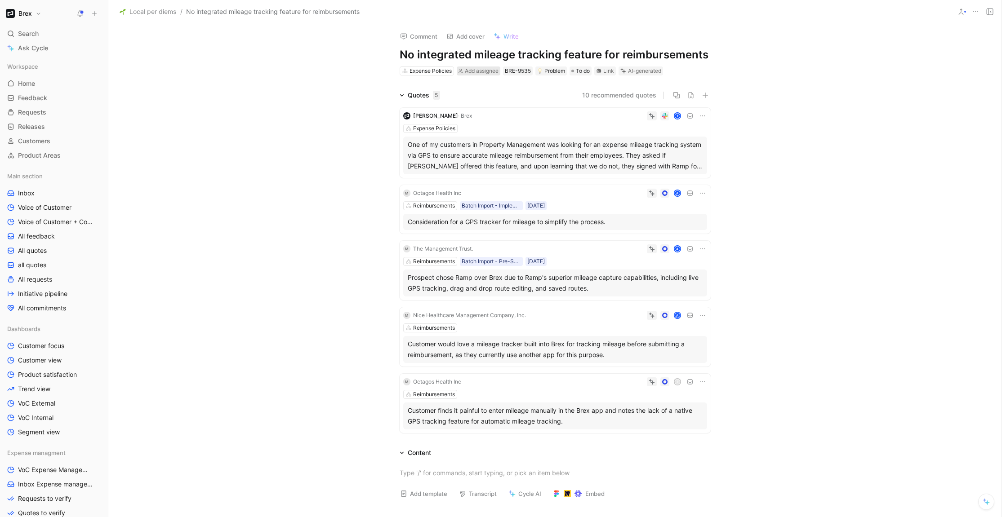
click at [471, 70] on span "Add assignee" at bounding box center [482, 70] width 34 height 7
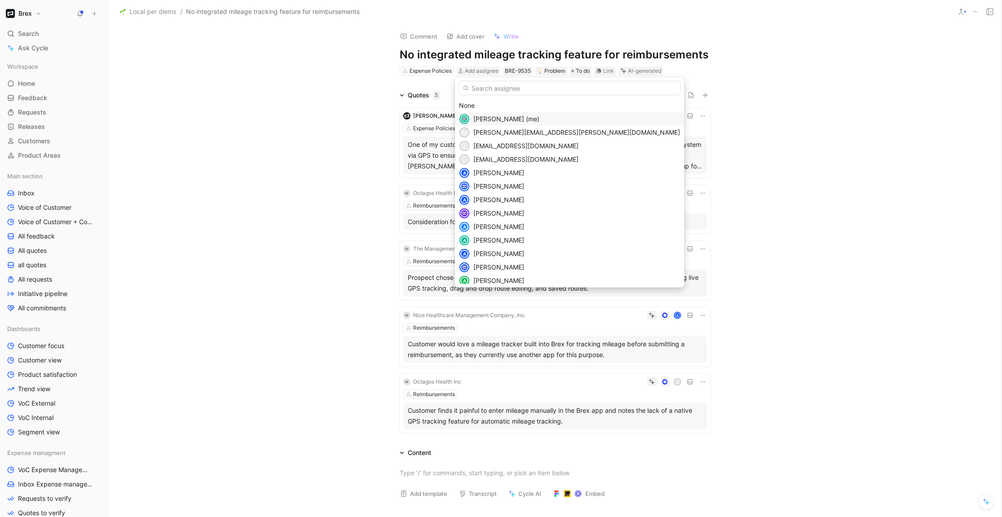
click at [491, 119] on span "Sylvia Lin (me)" at bounding box center [506, 119] width 66 height 8
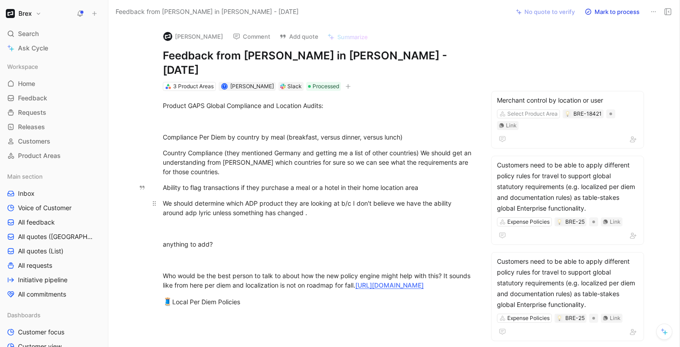
scroll to position [26, 0]
